Goal: Book appointment/travel/reservation

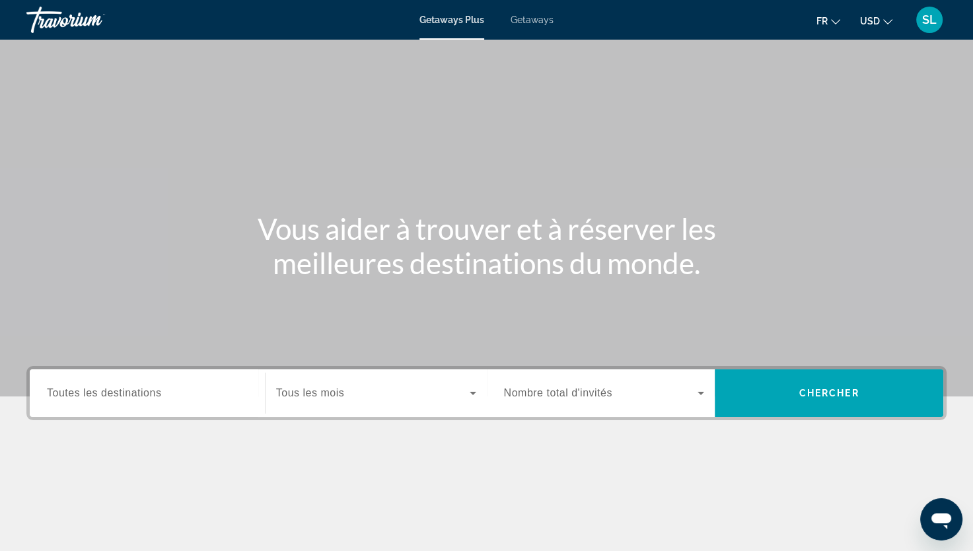
click at [155, 389] on span "Toutes les destinations" at bounding box center [104, 392] width 114 height 11
click at [155, 389] on input "Destination Toutes les destinations" at bounding box center [147, 394] width 201 height 16
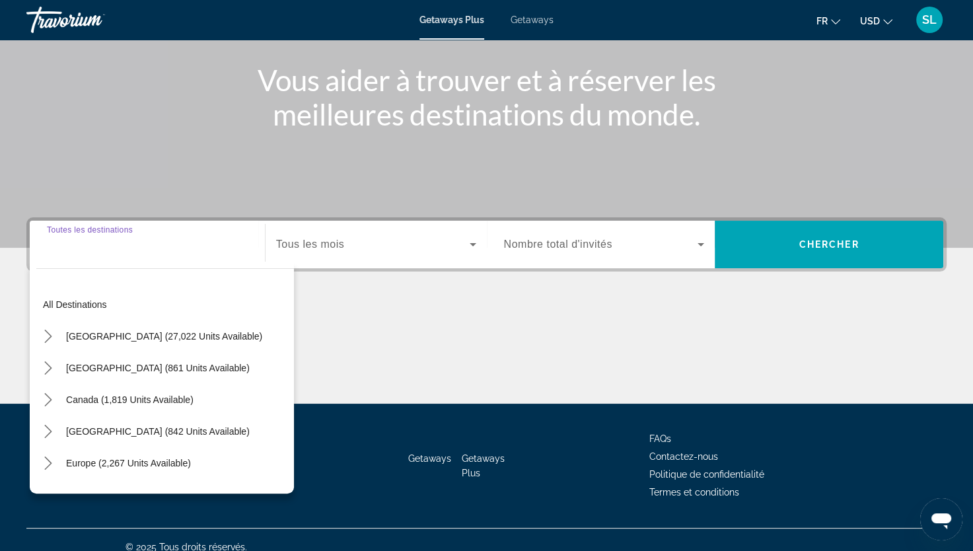
scroll to position [163, 0]
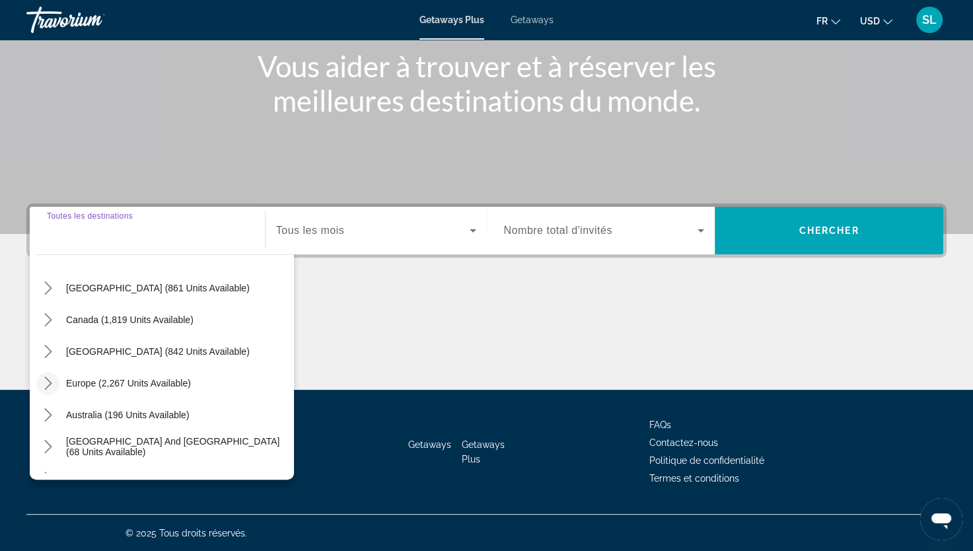
click at [43, 377] on icon "Toggle Europe (2,267 units available) submenu" at bounding box center [48, 383] width 13 height 13
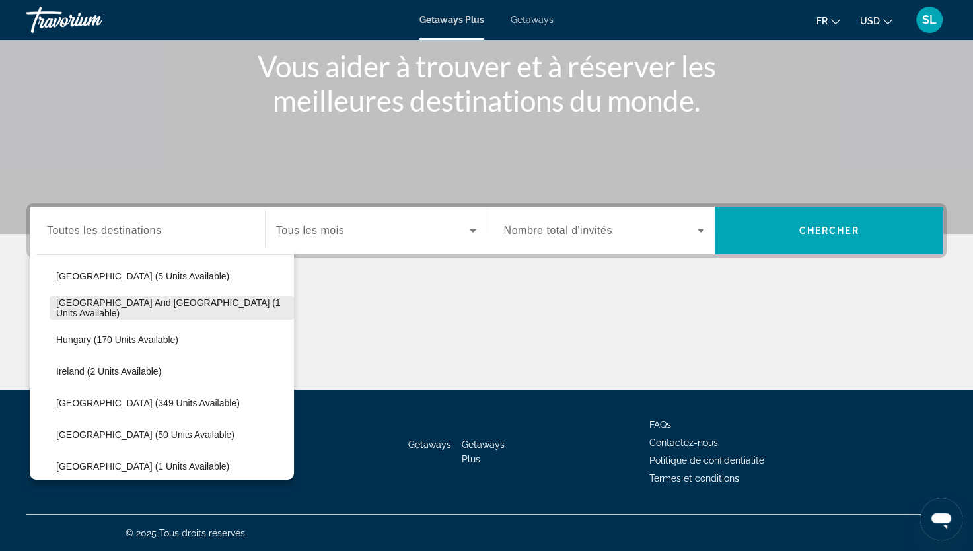
scroll to position [430, 0]
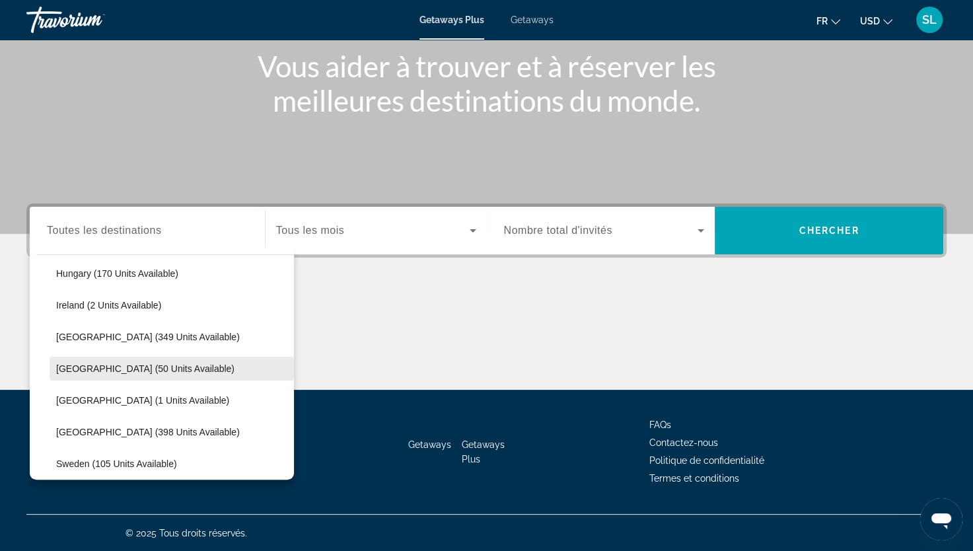
click at [71, 365] on span "[GEOGRAPHIC_DATA] (50 units available)" at bounding box center [145, 368] width 178 height 11
type input "**********"
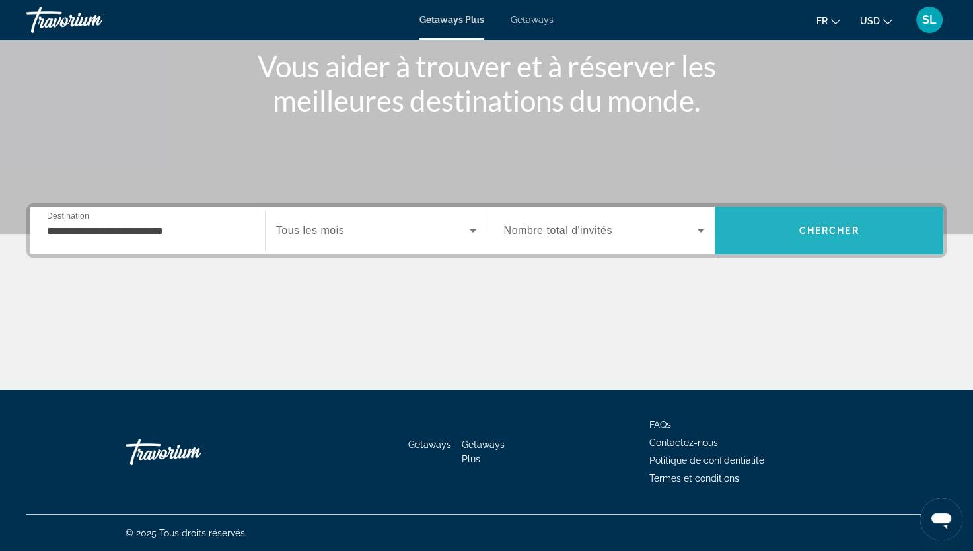
click at [778, 227] on span "Search" at bounding box center [829, 231] width 229 height 32
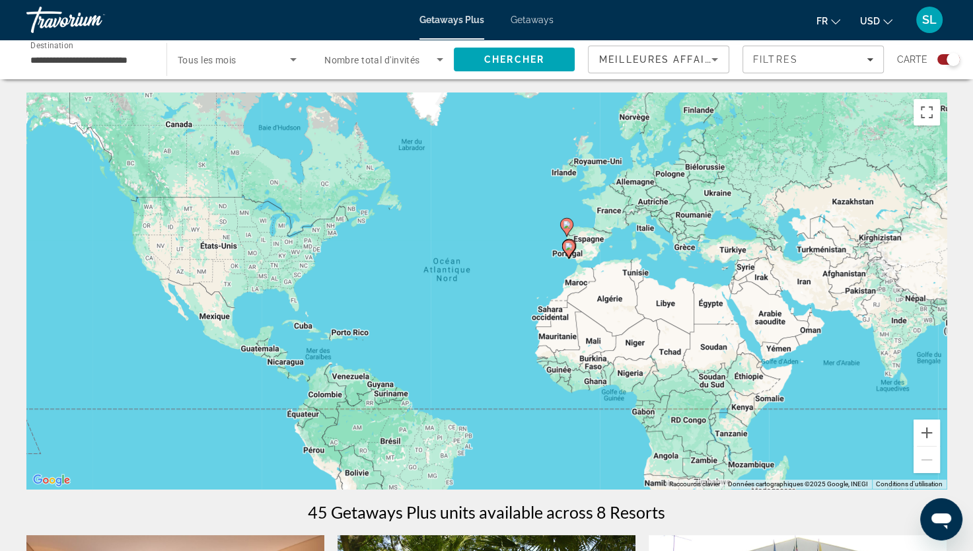
click at [579, 252] on div "Pour activer le glissement avec le clavier, appuyez sur Alt+Entrée. Une fois ce…" at bounding box center [486, 291] width 921 height 397
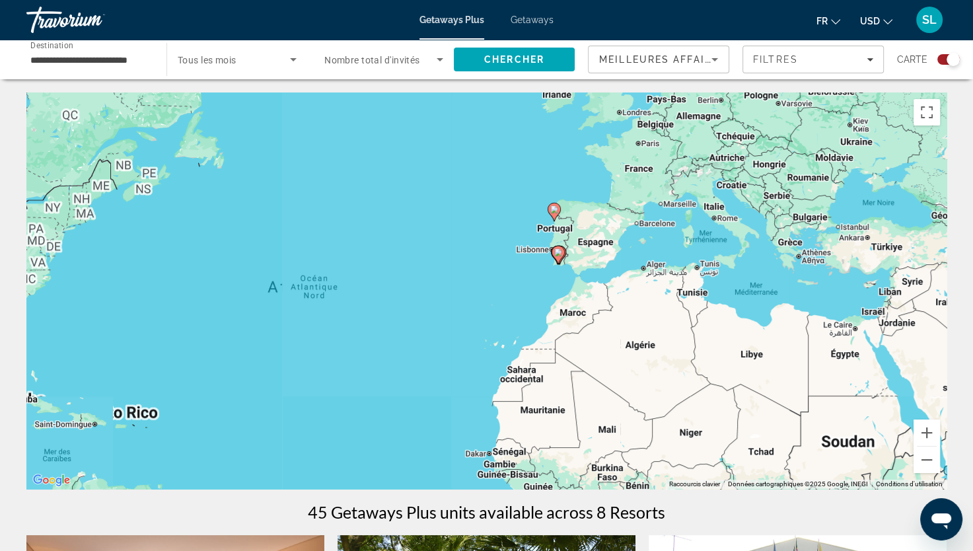
click at [576, 252] on div "Pour activer le glissement avec le clavier, appuyez sur Alt+Entrée. Une fois ce…" at bounding box center [486, 291] width 921 height 397
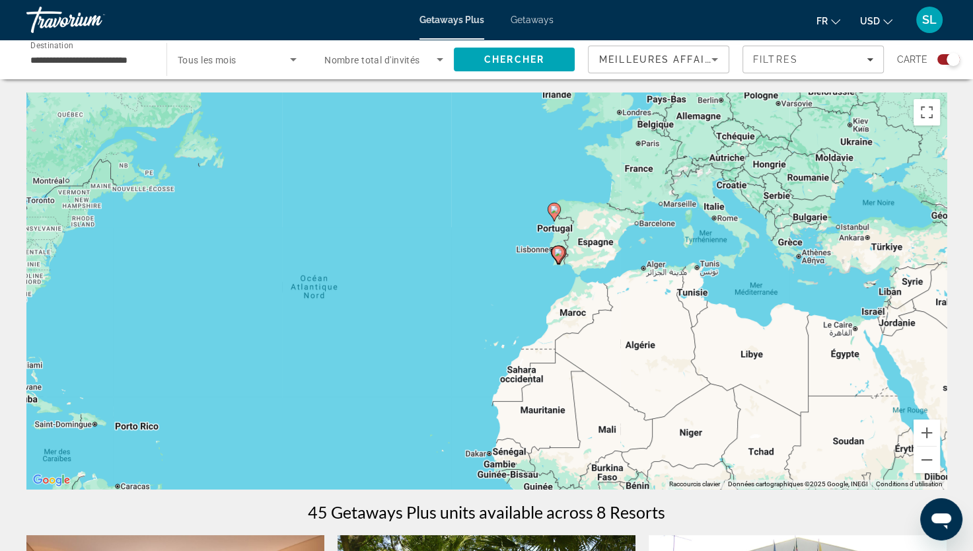
click at [576, 252] on div "Pour activer le glissement avec le clavier, appuyez sur Alt+Entrée. Une fois ce…" at bounding box center [486, 291] width 921 height 397
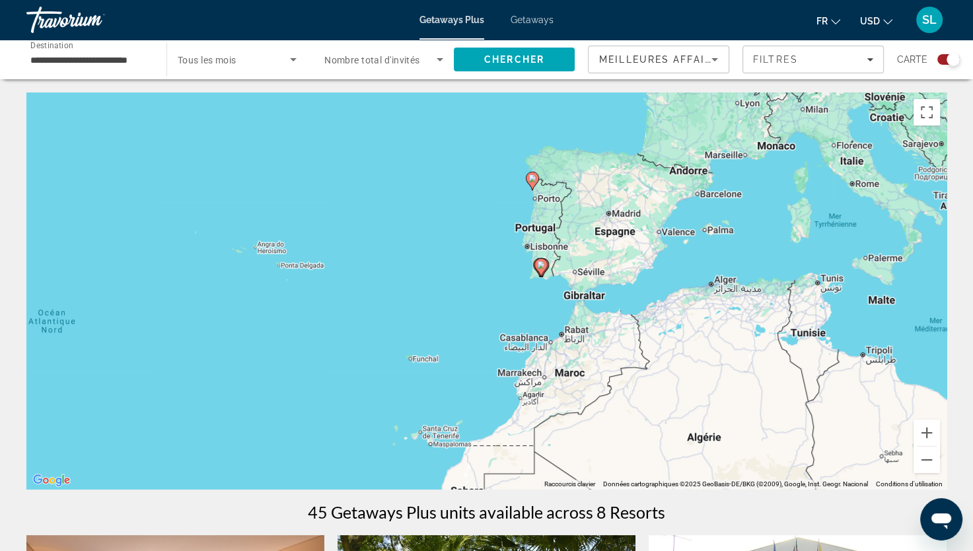
click at [566, 252] on div "Pour activer le glissement avec le clavier, appuyez sur Alt+Entrée. Une fois ce…" at bounding box center [486, 291] width 921 height 397
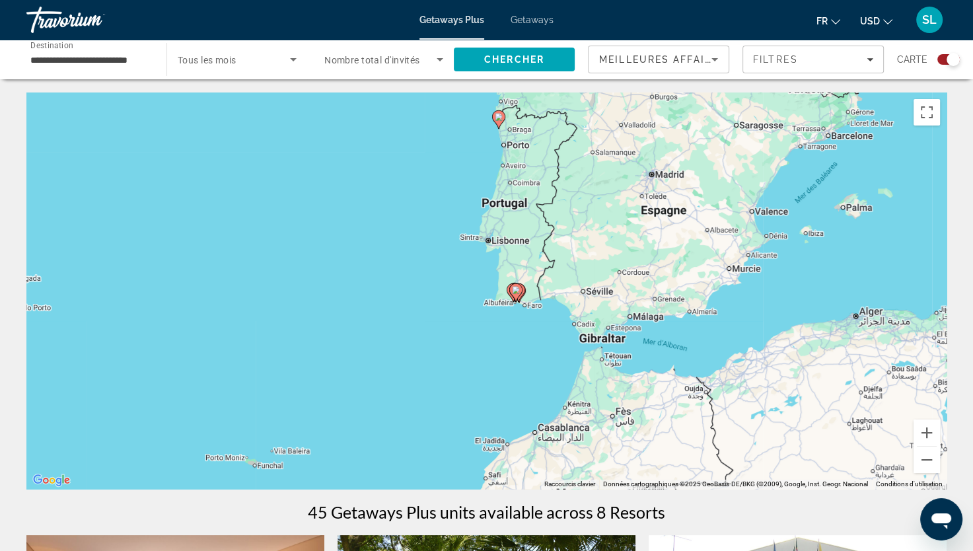
click at [513, 227] on div "Pour activer le glissement avec le clavier, appuyez sur Alt+Entrée. Une fois ce…" at bounding box center [486, 291] width 921 height 397
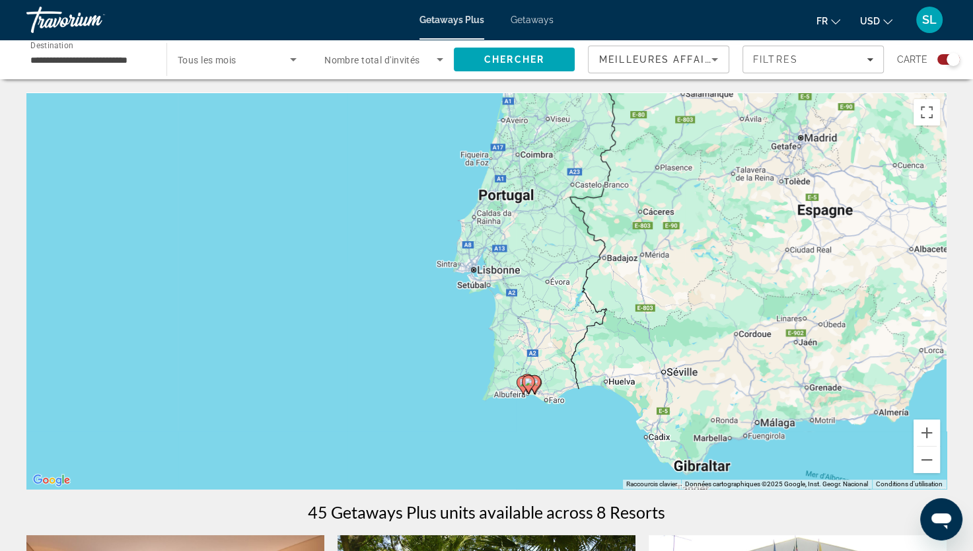
drag, startPoint x: 510, startPoint y: 228, endPoint x: 539, endPoint y: 282, distance: 61.8
click at [539, 282] on div "Pour activer le glissement avec le clavier, appuyez sur Alt+Entrée. Une fois ce…" at bounding box center [486, 291] width 921 height 397
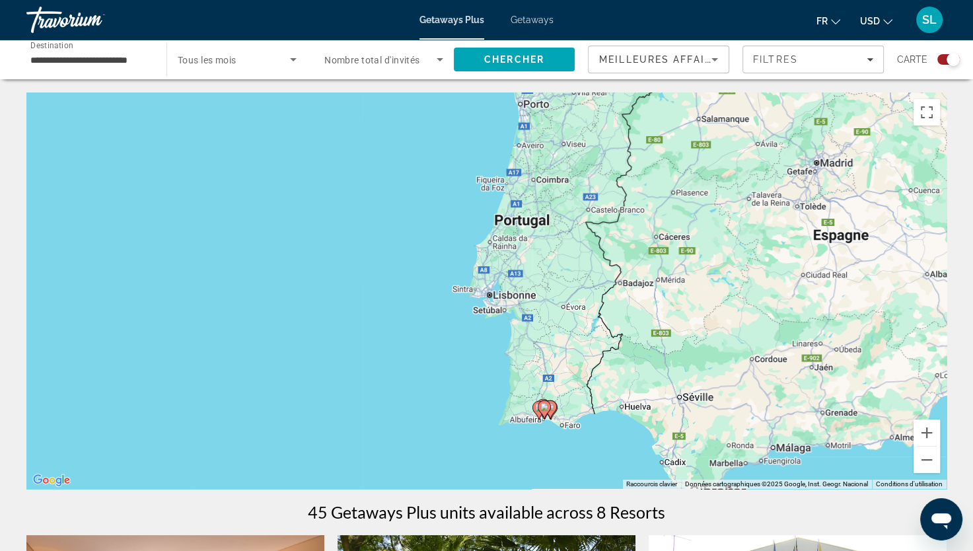
click at [517, 295] on div "Pour activer le glissement avec le clavier, appuyez sur Alt+Entrée. Une fois ce…" at bounding box center [486, 291] width 921 height 397
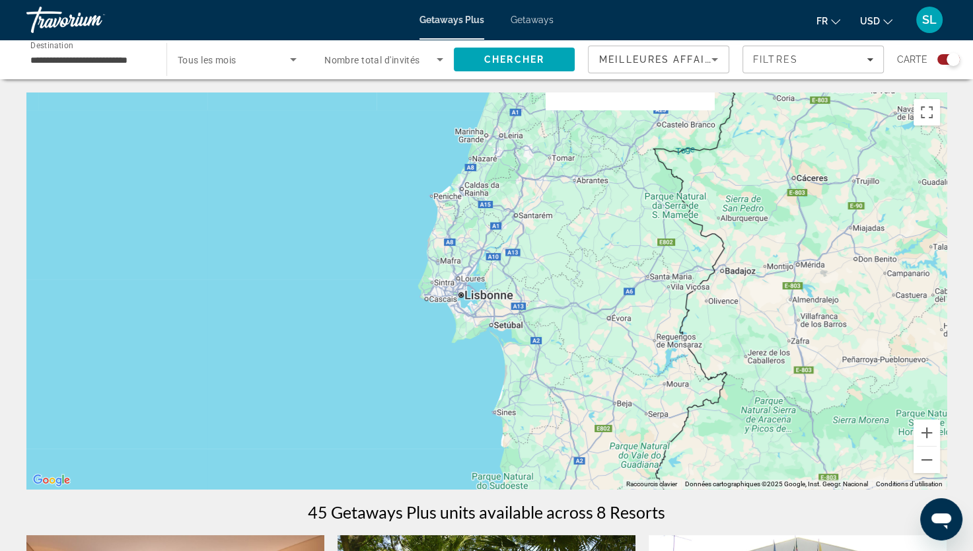
click at [535, 22] on span "Getaways" at bounding box center [532, 20] width 43 height 11
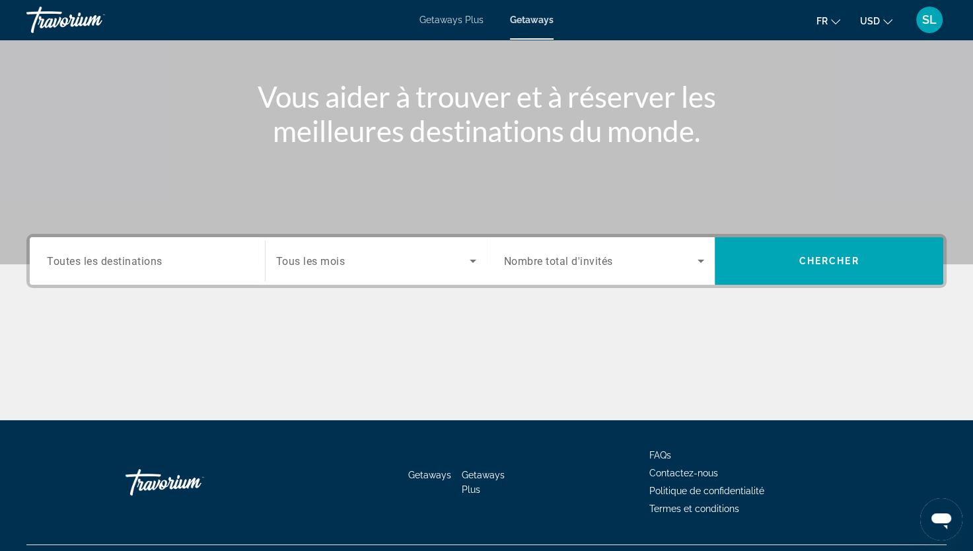
click at [165, 254] on input "Destination Toutes les destinations" at bounding box center [147, 262] width 201 height 16
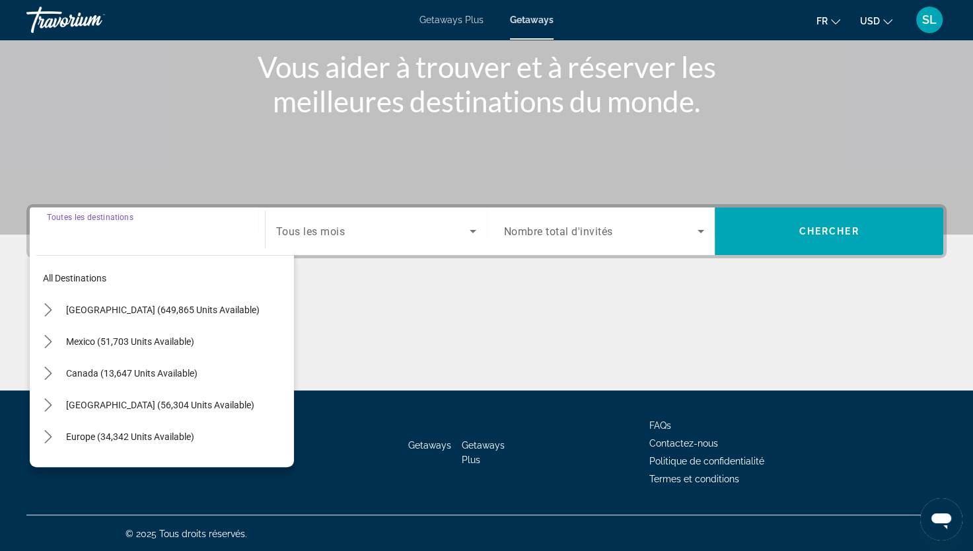
scroll to position [163, 0]
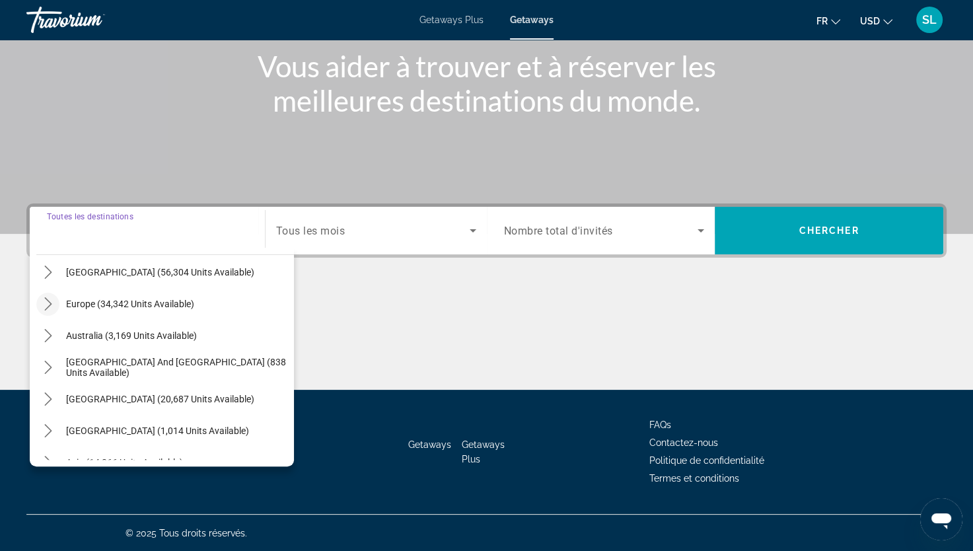
click at [48, 297] on icon "Toggle Europe (34,342 units available) submenu" at bounding box center [48, 303] width 13 height 13
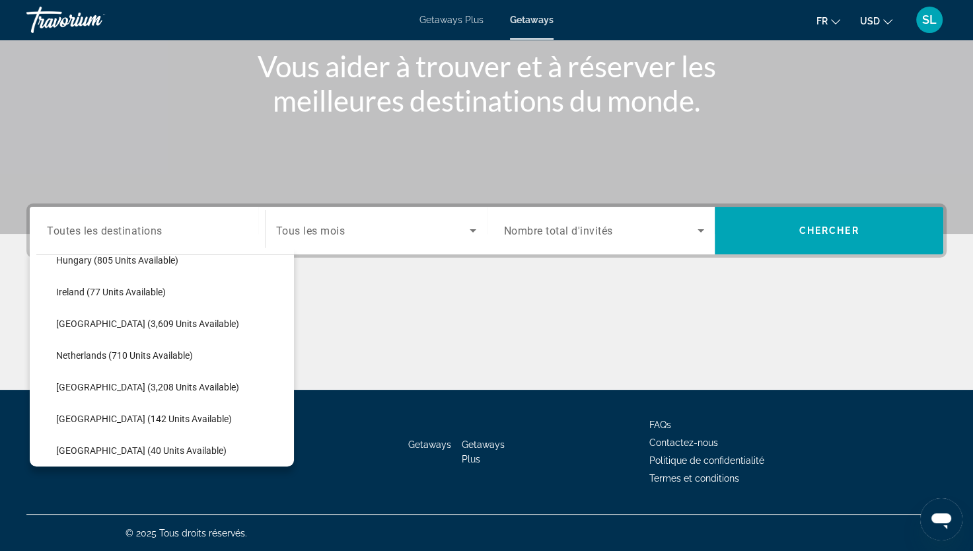
scroll to position [496, 0]
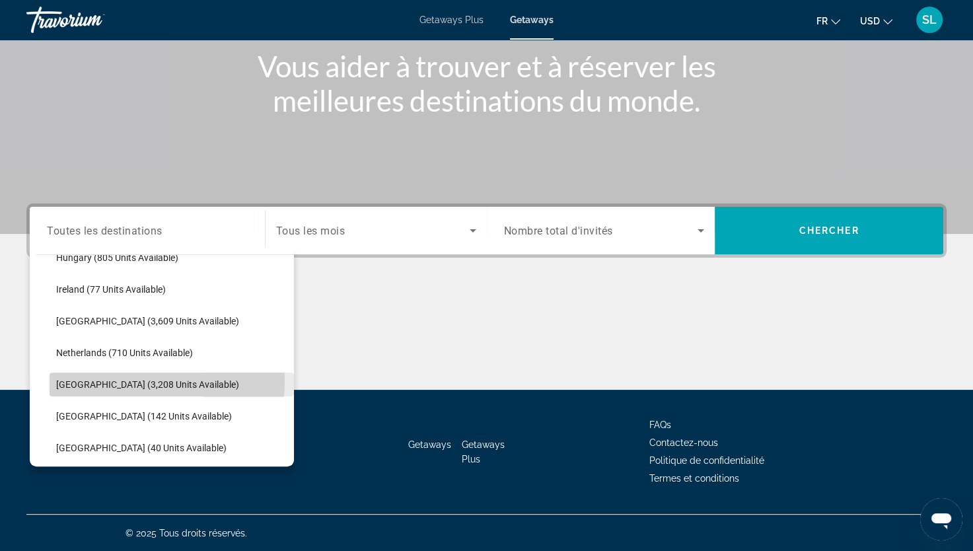
click at [76, 379] on span "[GEOGRAPHIC_DATA] (3,208 units available)" at bounding box center [147, 384] width 183 height 11
type input "**********"
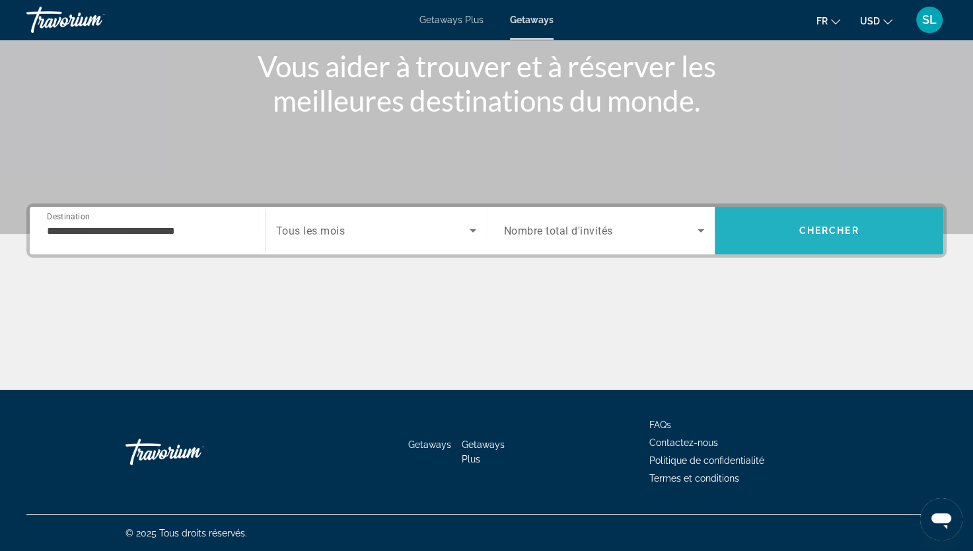
click at [813, 229] on span "Chercher" at bounding box center [830, 230] width 60 height 11
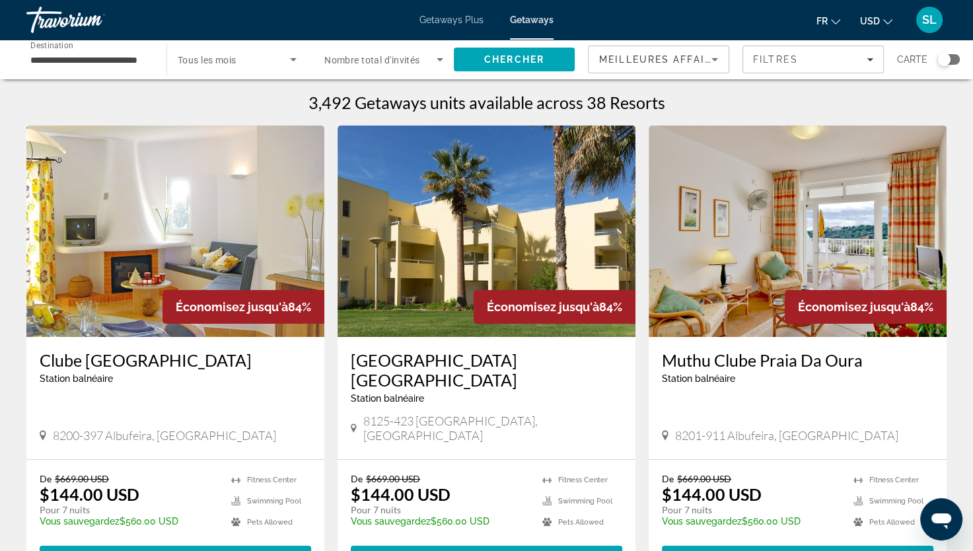
click at [946, 63] on div "Search widget" at bounding box center [944, 59] width 13 height 13
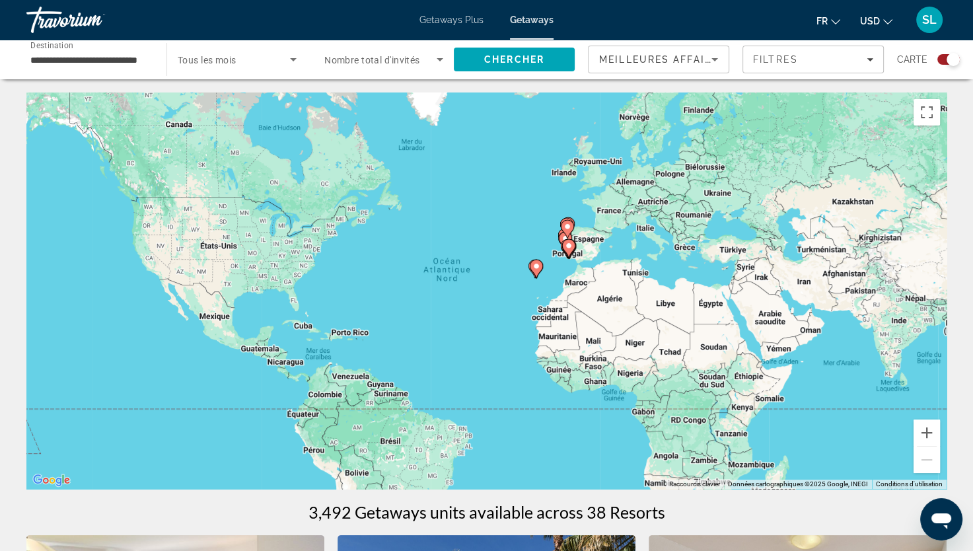
click at [566, 263] on div "Pour activer le glissement avec le clavier, appuyez sur Alt+Entrée. Une fois ce…" at bounding box center [486, 291] width 921 height 397
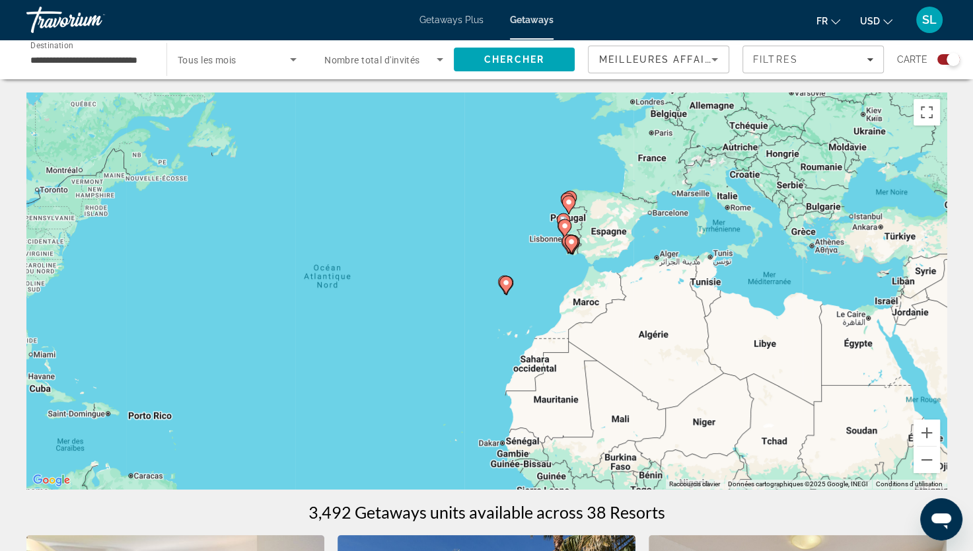
click at [542, 255] on div "Pour activer le glissement avec le clavier, appuyez sur Alt+Entrée. Une fois ce…" at bounding box center [486, 291] width 921 height 397
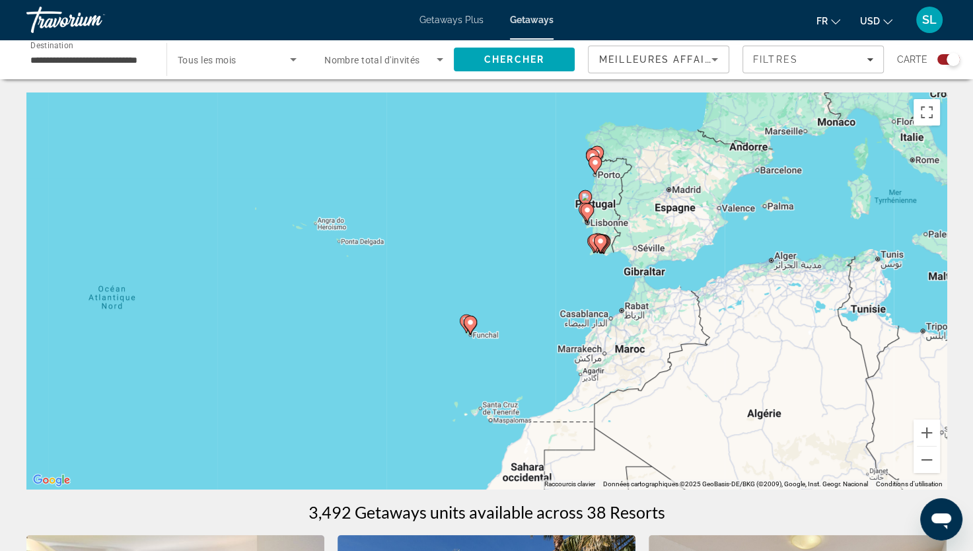
click at [586, 201] on icon "Main content" at bounding box center [585, 199] width 12 height 17
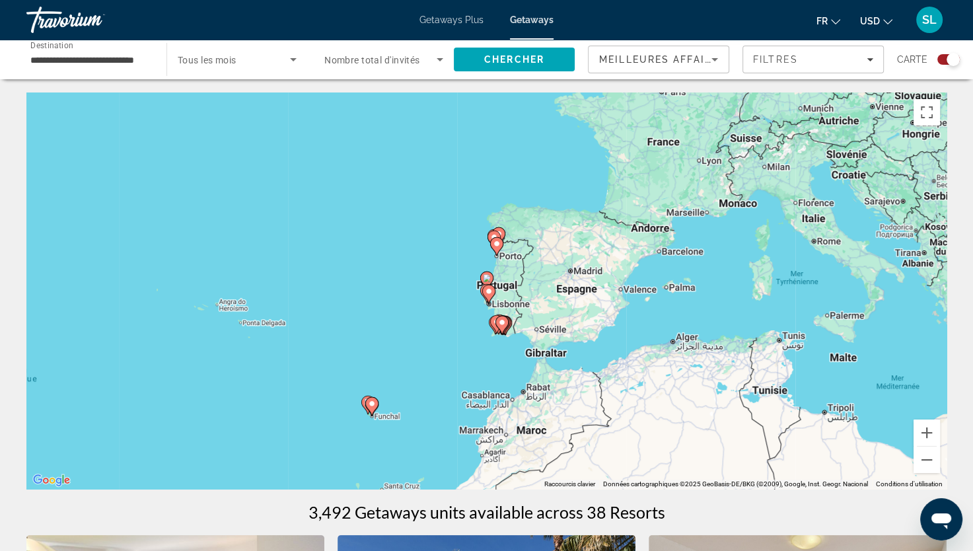
click at [508, 272] on div "Pour naviguer, appuyez sur les touches fléchées. Pour activer le glissement ave…" at bounding box center [486, 291] width 921 height 397
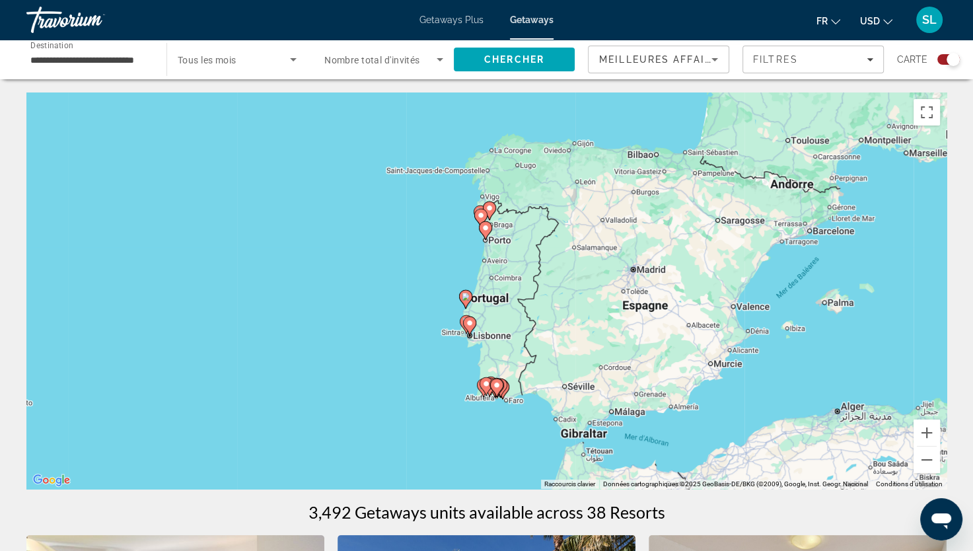
click at [492, 338] on div "Pour activer le glissement avec le clavier, appuyez sur Alt+Entrée. Une fois ce…" at bounding box center [486, 291] width 921 height 397
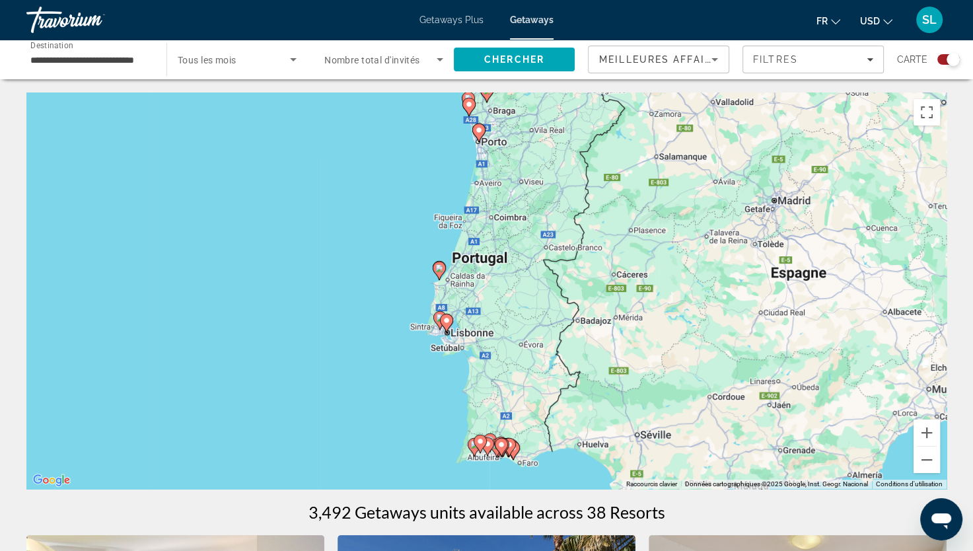
click at [446, 343] on div "Pour activer le glissement avec le clavier, appuyez sur Alt+Entrée. Une fois ce…" at bounding box center [486, 291] width 921 height 397
click at [447, 343] on div "Pour activer le glissement avec le clavier, appuyez sur Alt+Entrée. Une fois ce…" at bounding box center [486, 291] width 921 height 397
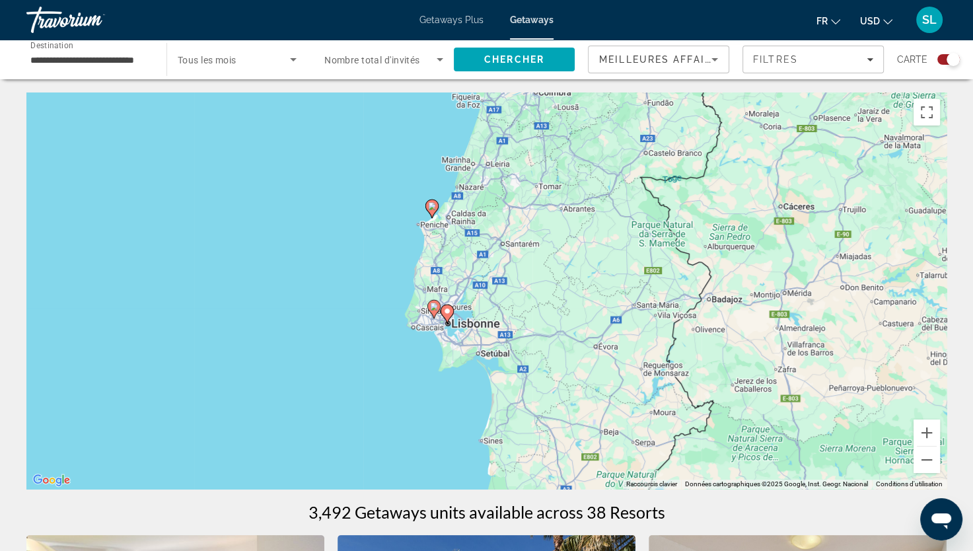
click at [445, 336] on div "Pour activer le glissement avec le clavier, appuyez sur Alt+Entrée. Une fois ce…" at bounding box center [486, 291] width 921 height 397
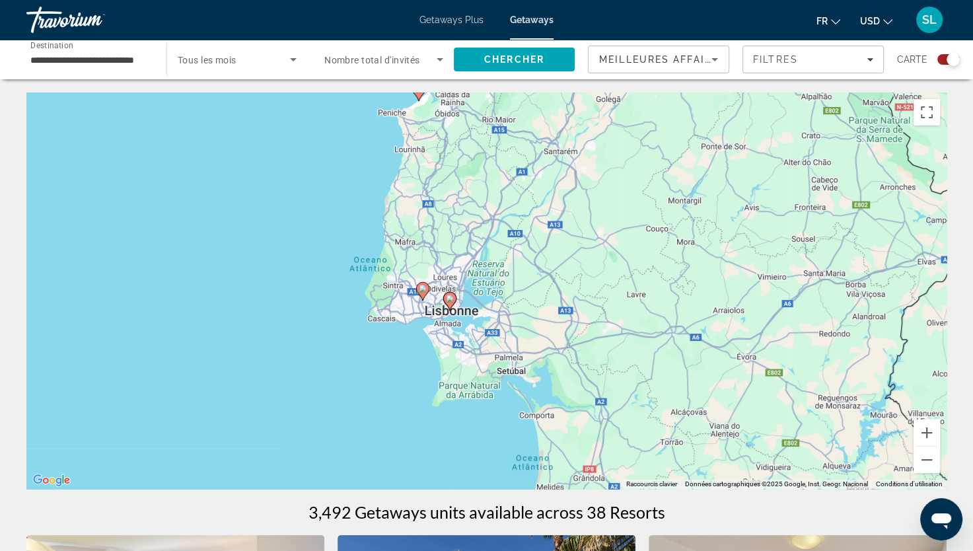
click at [448, 326] on div "Pour activer le glissement avec le clavier, appuyez sur Alt+Entrée. Une fois ce…" at bounding box center [486, 291] width 921 height 397
click at [449, 326] on div "Pour activer le glissement avec le clavier, appuyez sur Alt+Entrée. Une fois ce…" at bounding box center [486, 291] width 921 height 397
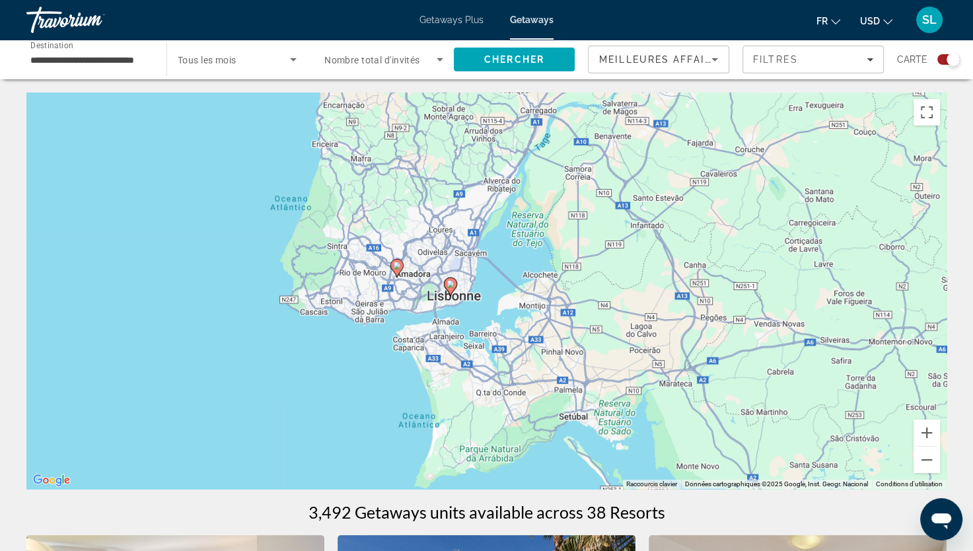
click at [451, 286] on image "Main content" at bounding box center [451, 284] width 8 height 8
type input "**********"
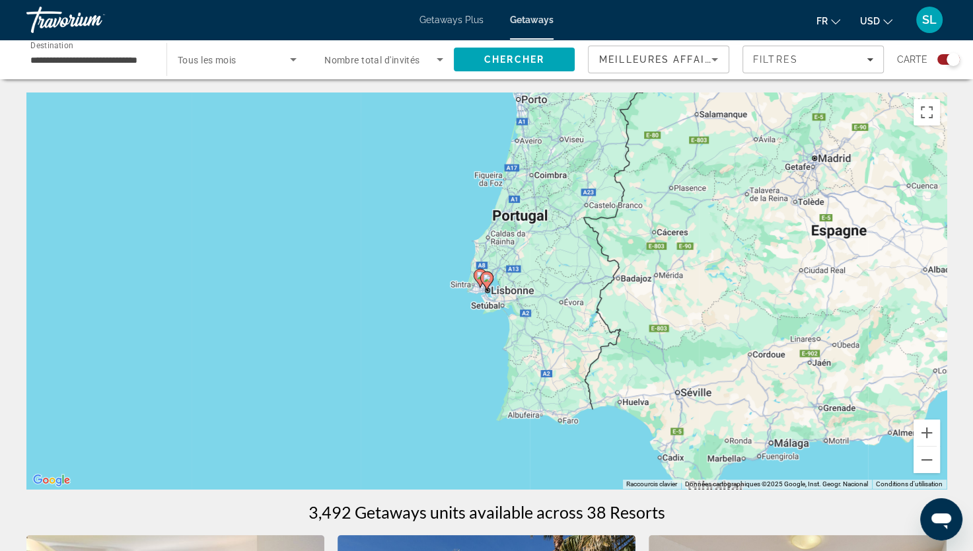
click at [494, 291] on div "Pour naviguer, appuyez sur les touches fléchées. Pour activer le glissement ave…" at bounding box center [486, 291] width 921 height 397
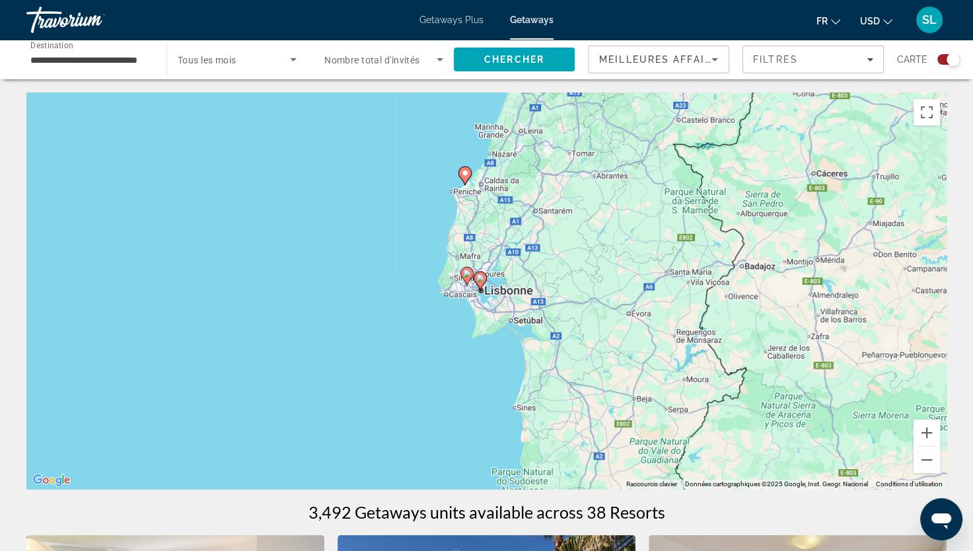
click at [489, 285] on div "Pour activer le glissement avec le clavier, appuyez sur Alt+Entrée. Une fois ce…" at bounding box center [486, 291] width 921 height 397
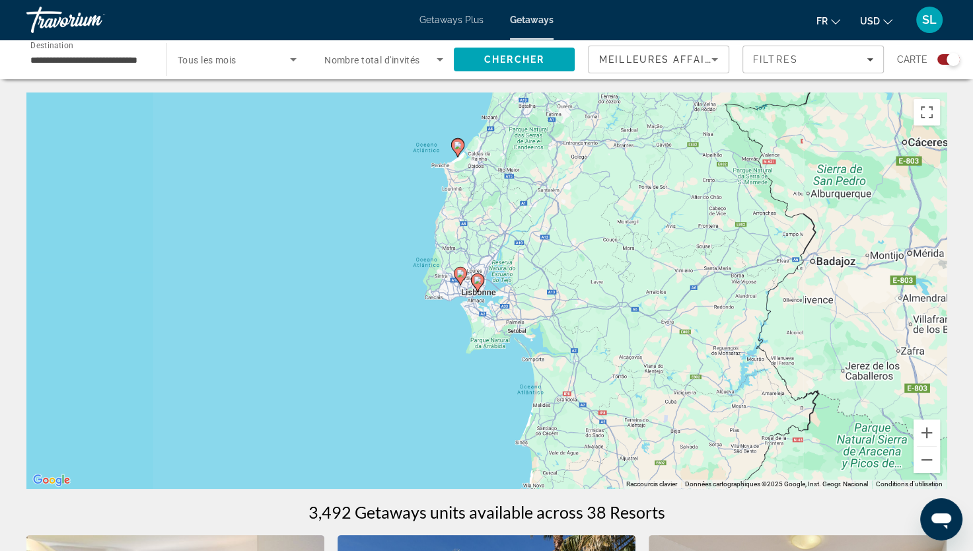
click at [489, 285] on div "Pour activer le glissement avec le clavier, appuyez sur Alt+Entrée. Une fois ce…" at bounding box center [486, 291] width 921 height 397
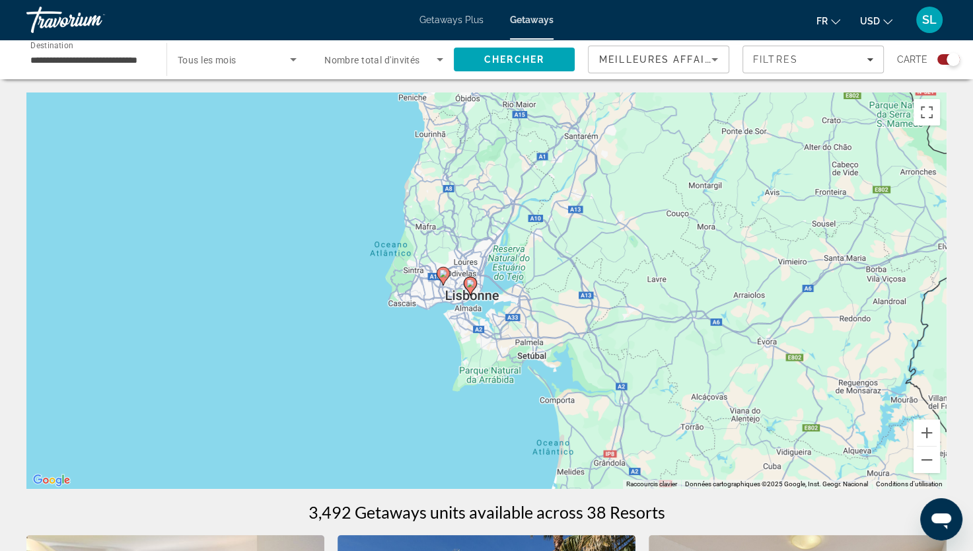
click at [481, 289] on div "Pour activer le glissement avec le clavier, appuyez sur Alt+Entrée. Une fois ce…" at bounding box center [486, 291] width 921 height 397
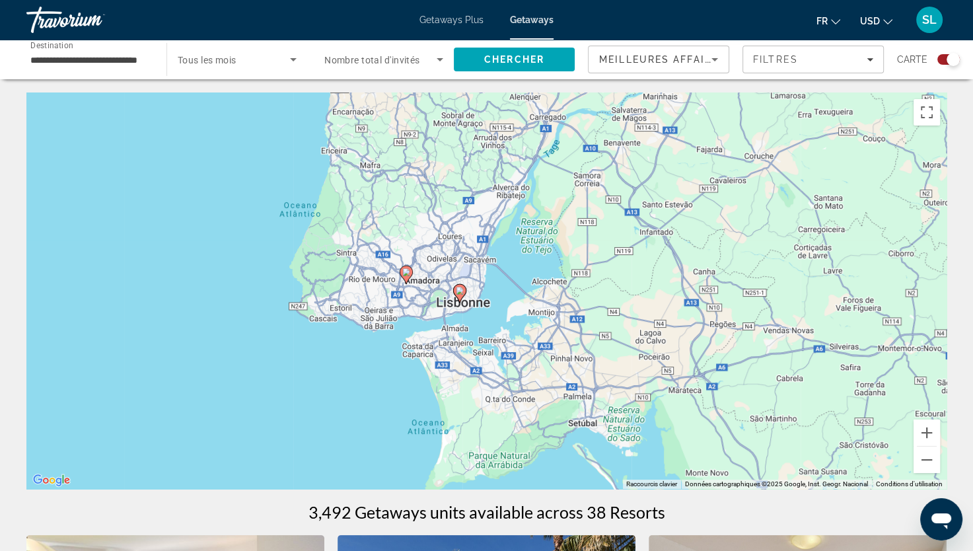
click at [459, 294] on image "Main content" at bounding box center [460, 291] width 8 height 8
click at [459, 291] on image "Main content" at bounding box center [460, 291] width 8 height 8
click at [459, 292] on image "Main content" at bounding box center [461, 291] width 8 height 8
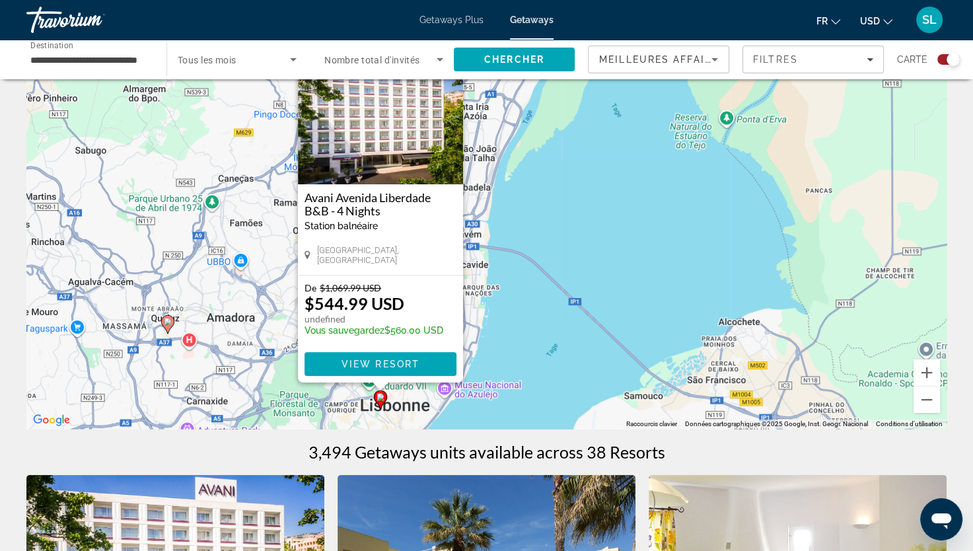
scroll to position [132, 0]
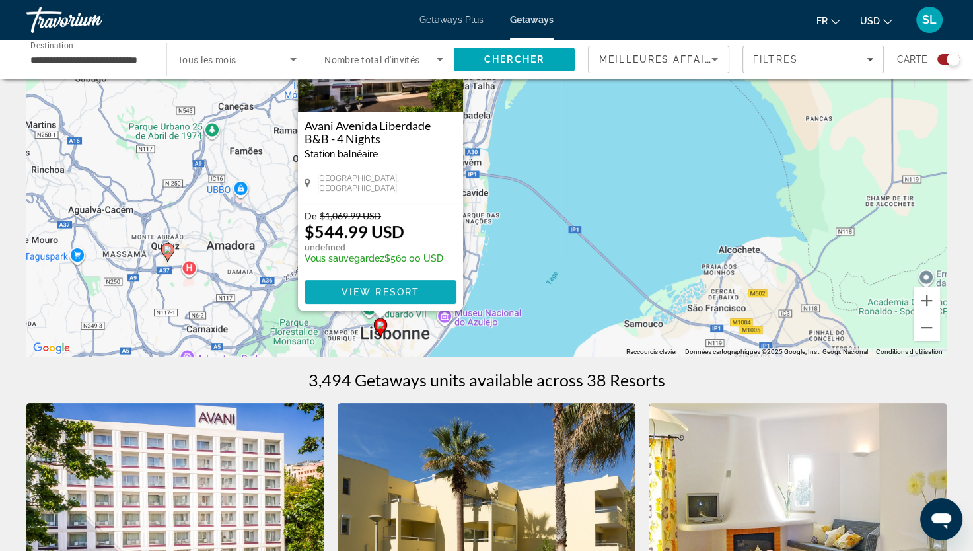
click at [402, 293] on span "View Resort" at bounding box center [380, 292] width 78 height 11
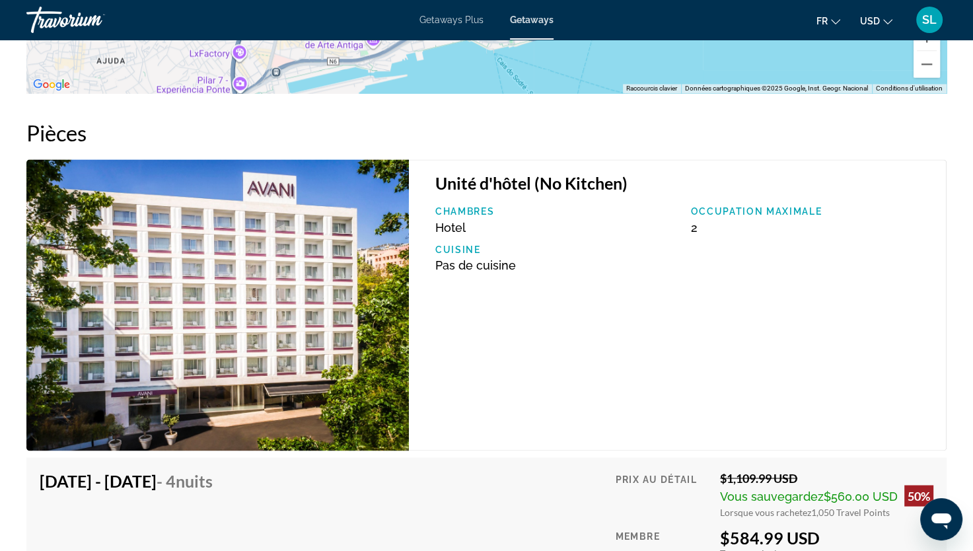
scroll to position [2049, 0]
